Goal: Task Accomplishment & Management: Complete application form

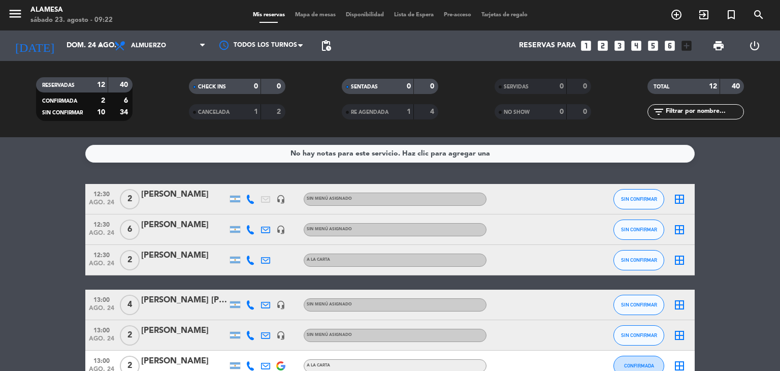
click at [601, 45] on icon "looks_two" at bounding box center [602, 45] width 13 height 13
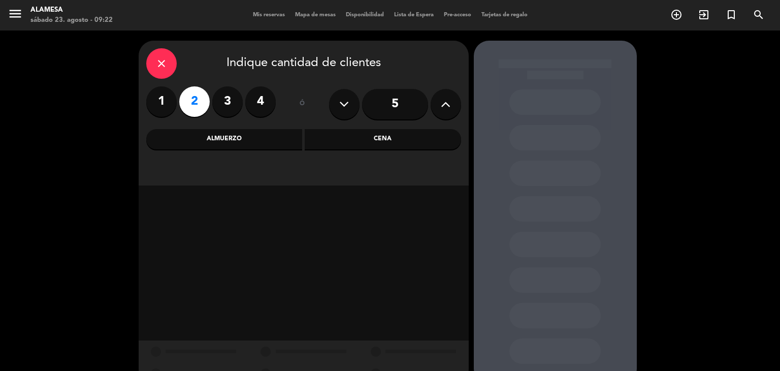
click at [250, 143] on div "Almuerzo" at bounding box center [224, 139] width 156 height 20
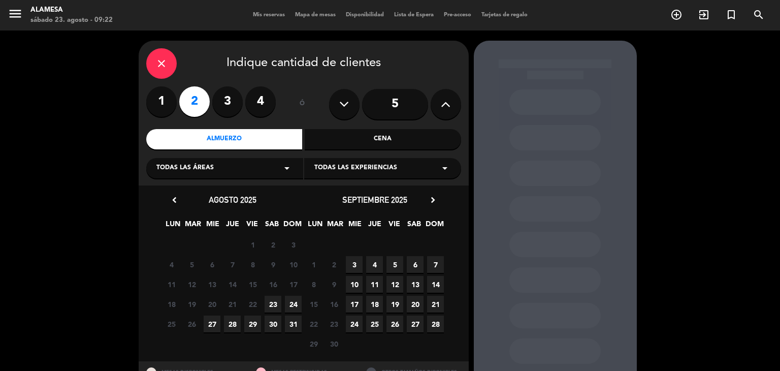
click at [271, 305] on span "23" at bounding box center [273, 304] width 17 height 17
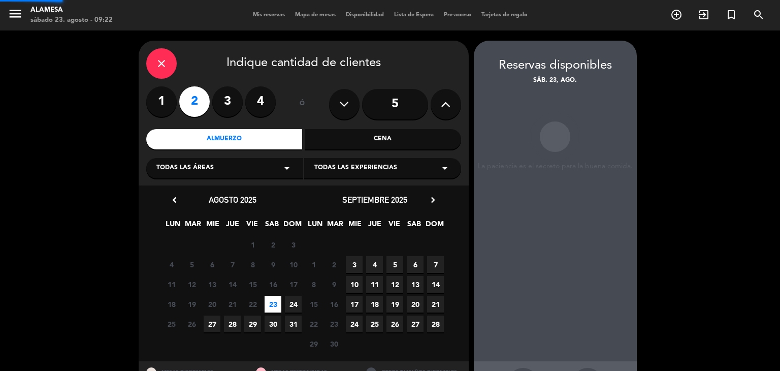
scroll to position [41, 0]
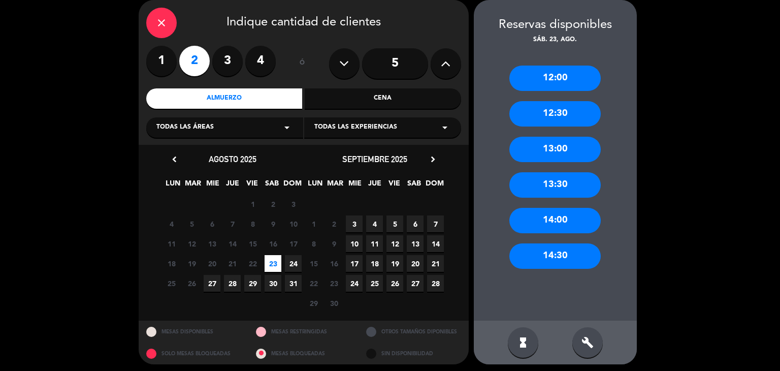
click at [553, 156] on div "13:00" at bounding box center [554, 149] width 91 height 25
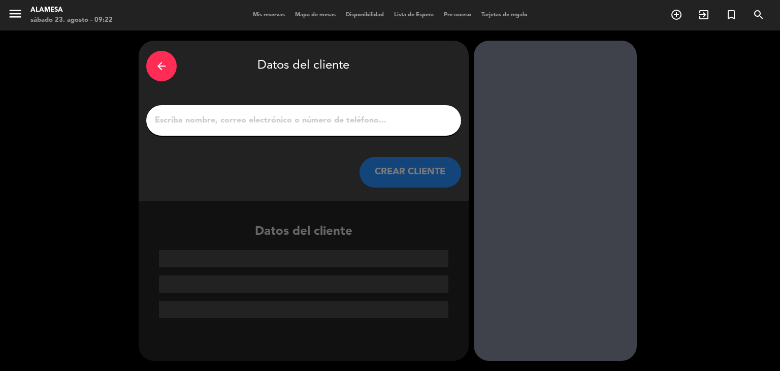
click at [344, 118] on input "1" at bounding box center [304, 120] width 300 height 14
paste input "[PERSON_NAME]"
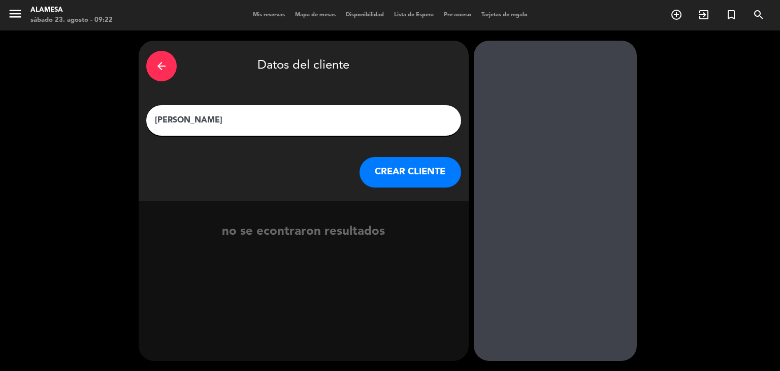
type input "[PERSON_NAME]"
click at [412, 174] on button "CREAR CLIENTE" at bounding box center [411, 172] width 102 height 30
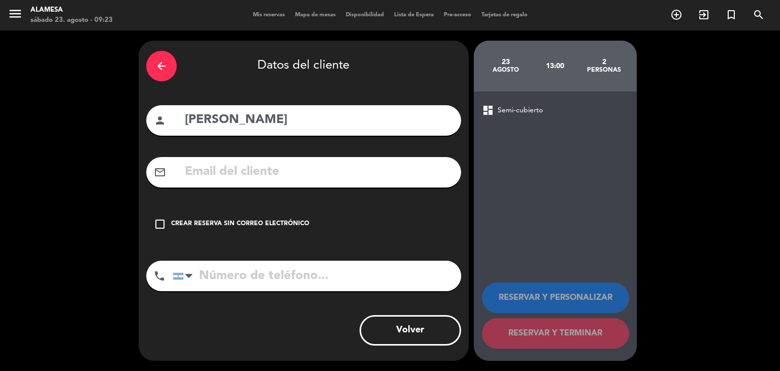
click at [294, 173] on input "text" at bounding box center [319, 172] width 270 height 21
paste input "[EMAIL_ADDRESS][DOMAIN_NAME]"
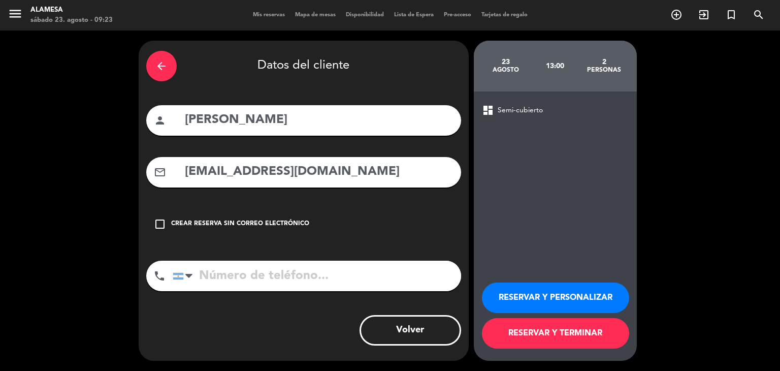
type input "[EMAIL_ADDRESS][DOMAIN_NAME]"
click at [261, 262] on input "tel" at bounding box center [317, 276] width 289 height 30
type input "2983406608"
click at [605, 338] on button "RESERVAR Y TERMINAR" at bounding box center [555, 333] width 147 height 30
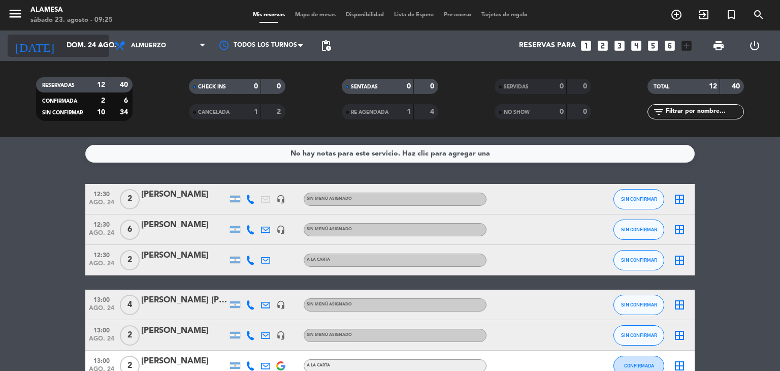
click at [68, 44] on input "dom. 24 ago." at bounding box center [109, 46] width 97 height 18
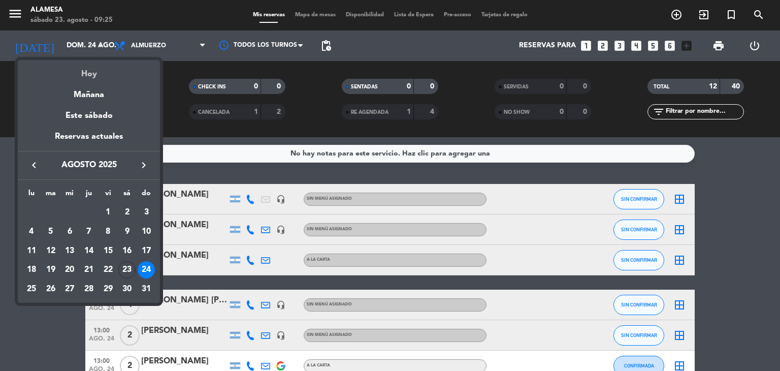
click at [89, 72] on div "Hoy" at bounding box center [89, 70] width 142 height 21
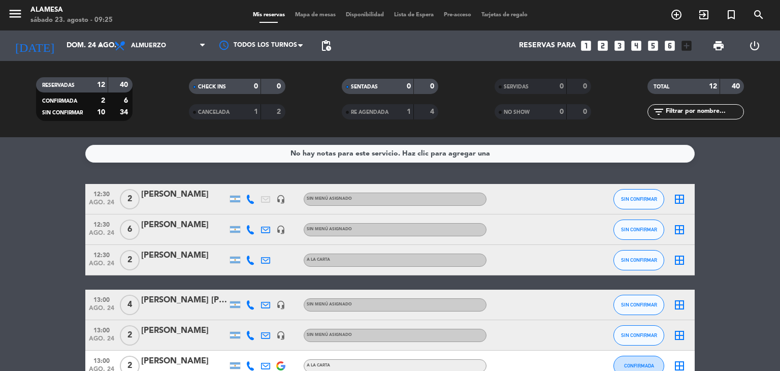
type input "sáb. 23 ago."
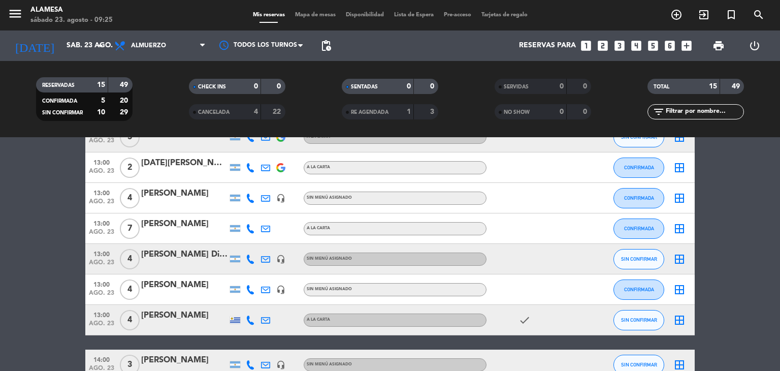
scroll to position [214, 0]
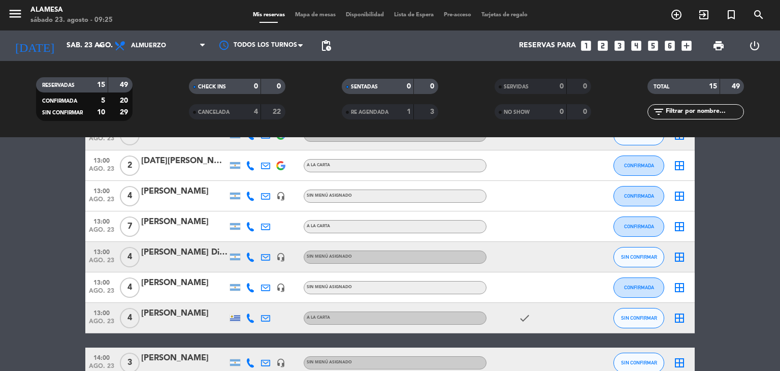
click at [195, 282] on div "[PERSON_NAME]" at bounding box center [184, 282] width 86 height 13
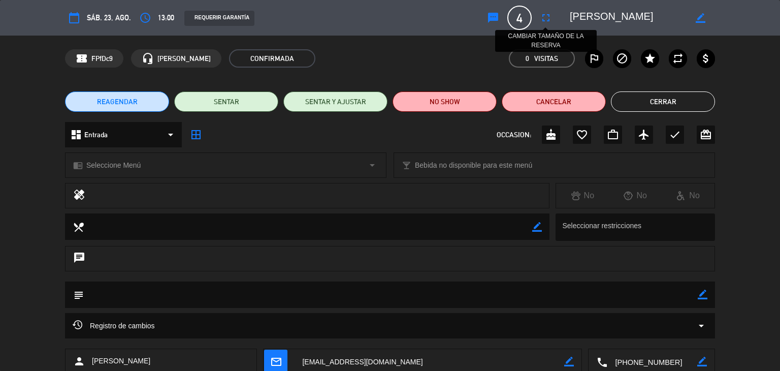
click at [541, 20] on icon "fullscreen" at bounding box center [546, 18] width 12 height 12
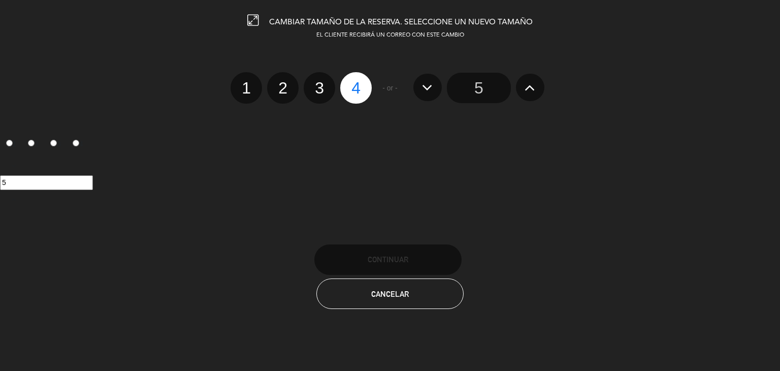
click at [474, 82] on input "5" at bounding box center [479, 88] width 64 height 30
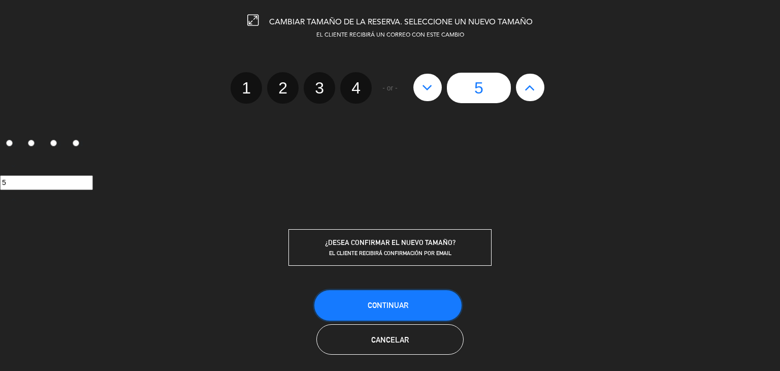
click at [397, 304] on span "Continuar" at bounding box center [388, 305] width 41 height 9
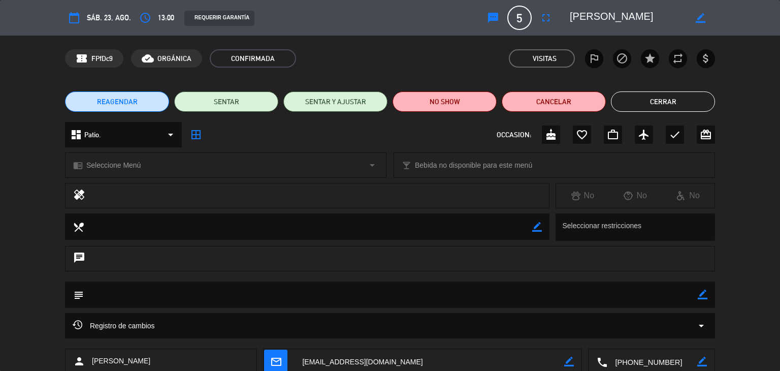
click at [670, 101] on button "Cerrar" at bounding box center [663, 101] width 104 height 20
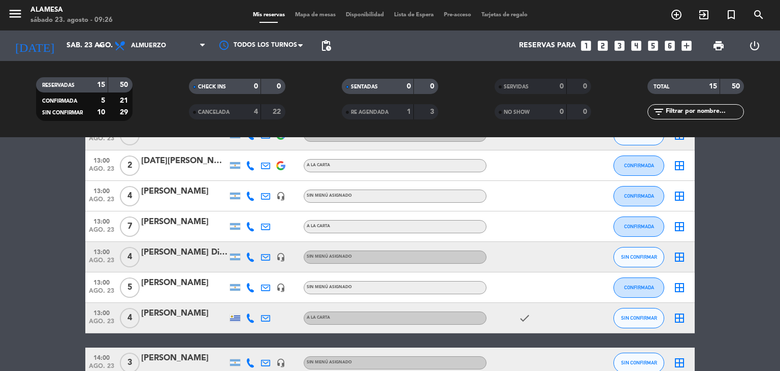
scroll to position [0, 0]
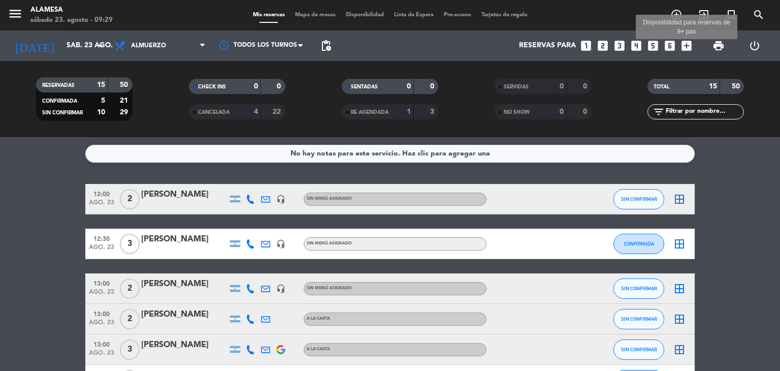
click at [686, 43] on icon "add_box" at bounding box center [686, 45] width 13 height 13
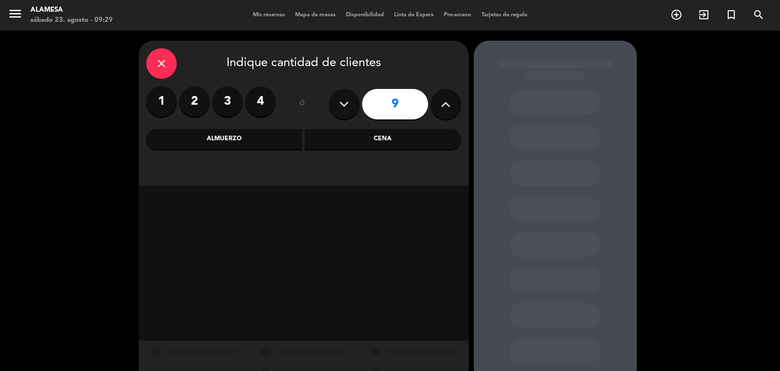
click at [343, 109] on icon at bounding box center [344, 104] width 10 height 15
type input "8"
click at [254, 138] on div "Almuerzo" at bounding box center [224, 139] width 156 height 20
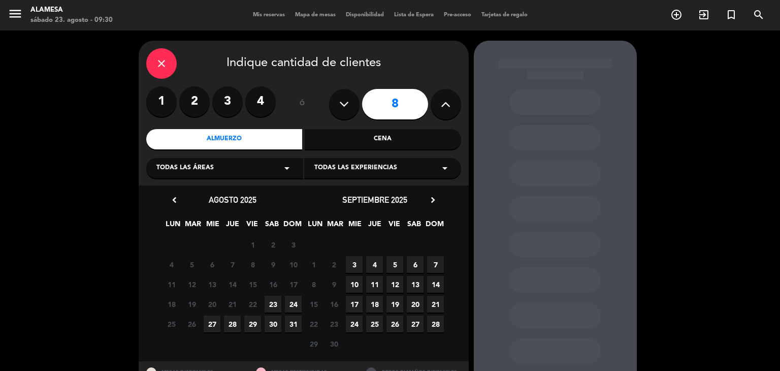
click at [292, 305] on span "24" at bounding box center [293, 304] width 17 height 17
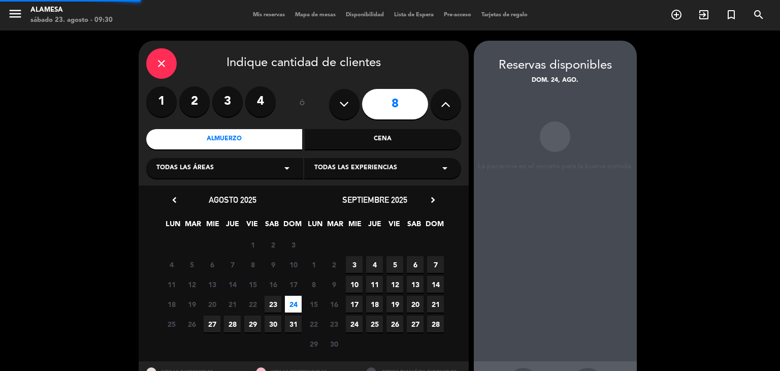
scroll to position [41, 0]
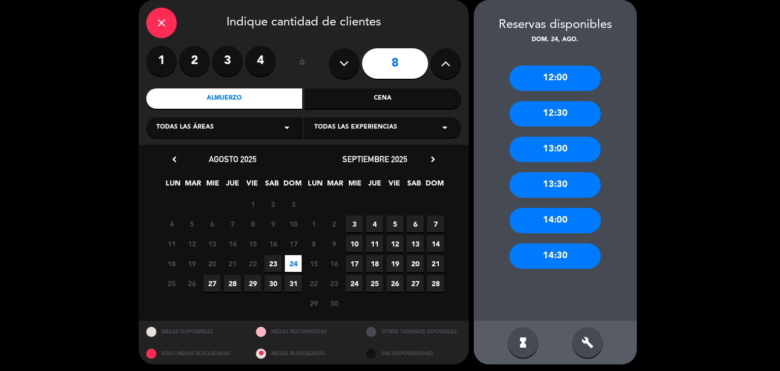
click at [551, 148] on div "13:00" at bounding box center [554, 149] width 91 height 25
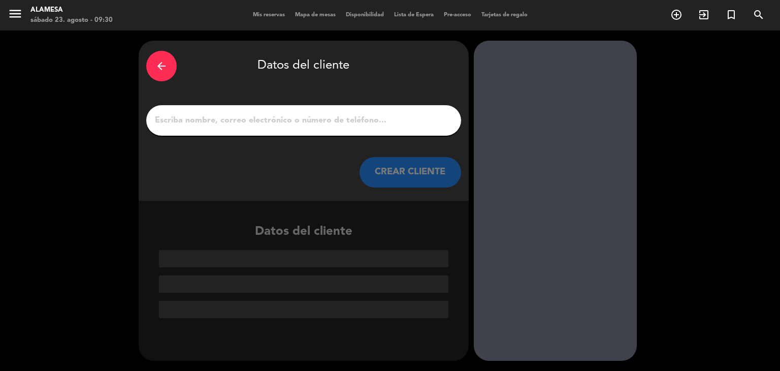
click at [364, 123] on input "1" at bounding box center [304, 120] width 300 height 14
paste input "[PERSON_NAME]"
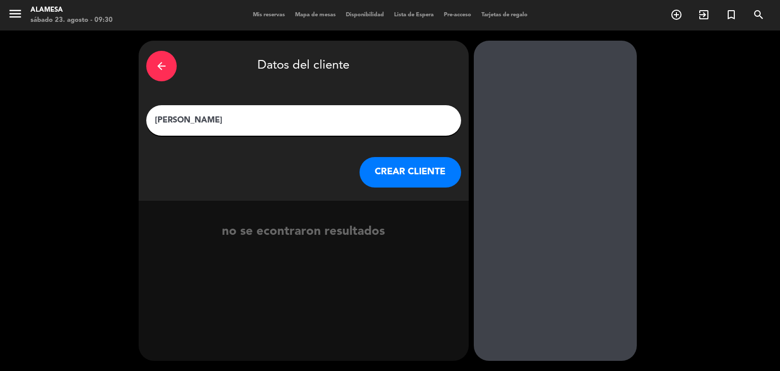
type input "[PERSON_NAME]"
click at [394, 177] on button "CREAR CLIENTE" at bounding box center [411, 172] width 102 height 30
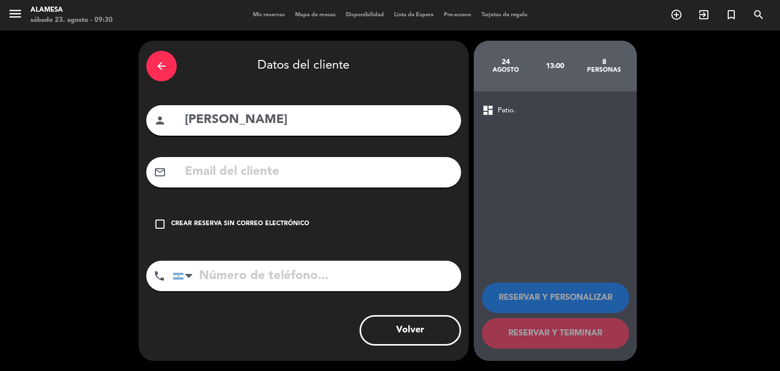
click at [334, 179] on input "text" at bounding box center [319, 172] width 270 height 21
paste input "[PERSON_NAME][EMAIL_ADDRESS][DOMAIN_NAME]"
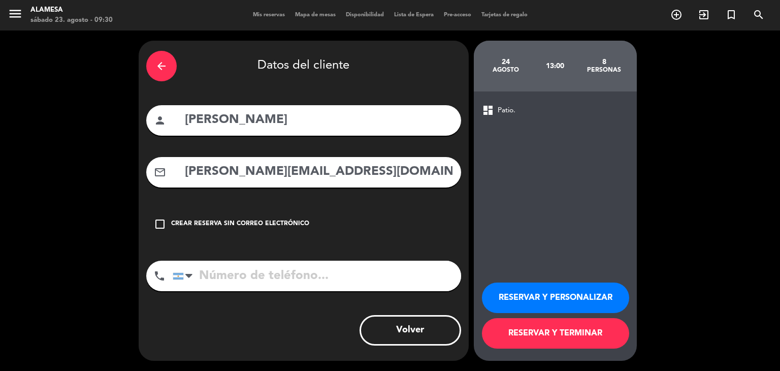
type input "[PERSON_NAME][EMAIL_ADDRESS][DOMAIN_NAME]"
click at [282, 279] on input "tel" at bounding box center [317, 276] width 289 height 30
type input "1166543184"
click at [557, 335] on button "RESERVAR Y TERMINAR" at bounding box center [555, 333] width 147 height 30
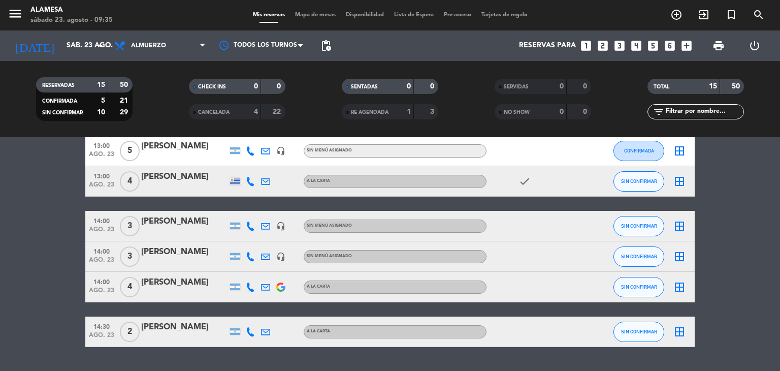
scroll to position [378, 0]
